Goal: Go to known website: Access a specific website the user already knows

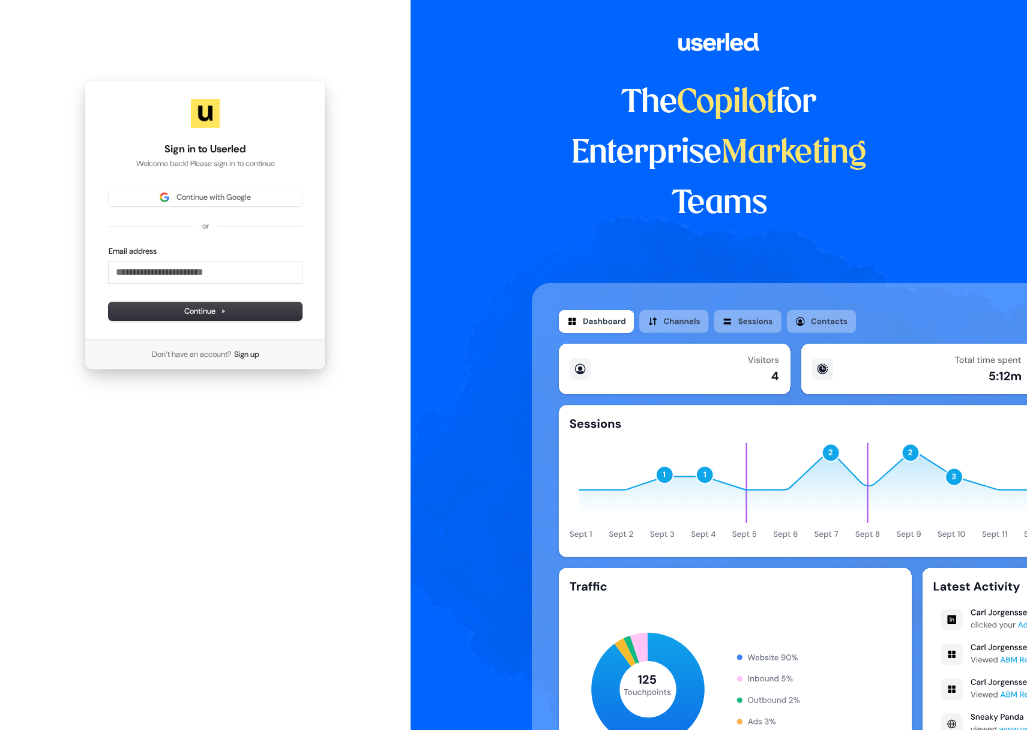
click at [483, 223] on div "The Copilot for Enterprise Marketing Teams" at bounding box center [719, 365] width 616 height 730
